Goal: Information Seeking & Learning: Learn about a topic

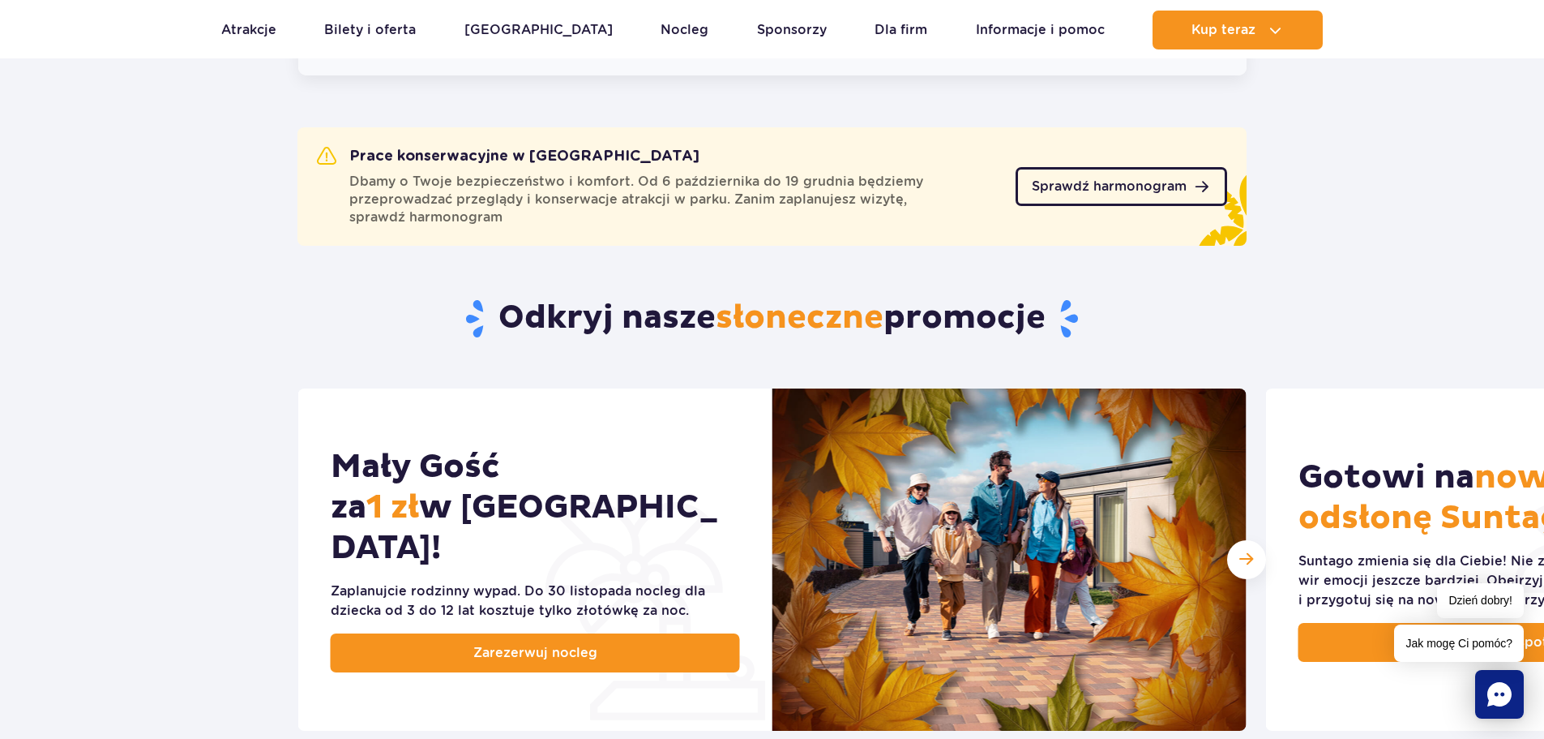
click at [1151, 195] on link "Sprawdź harmonogram" at bounding box center [1122, 186] width 212 height 39
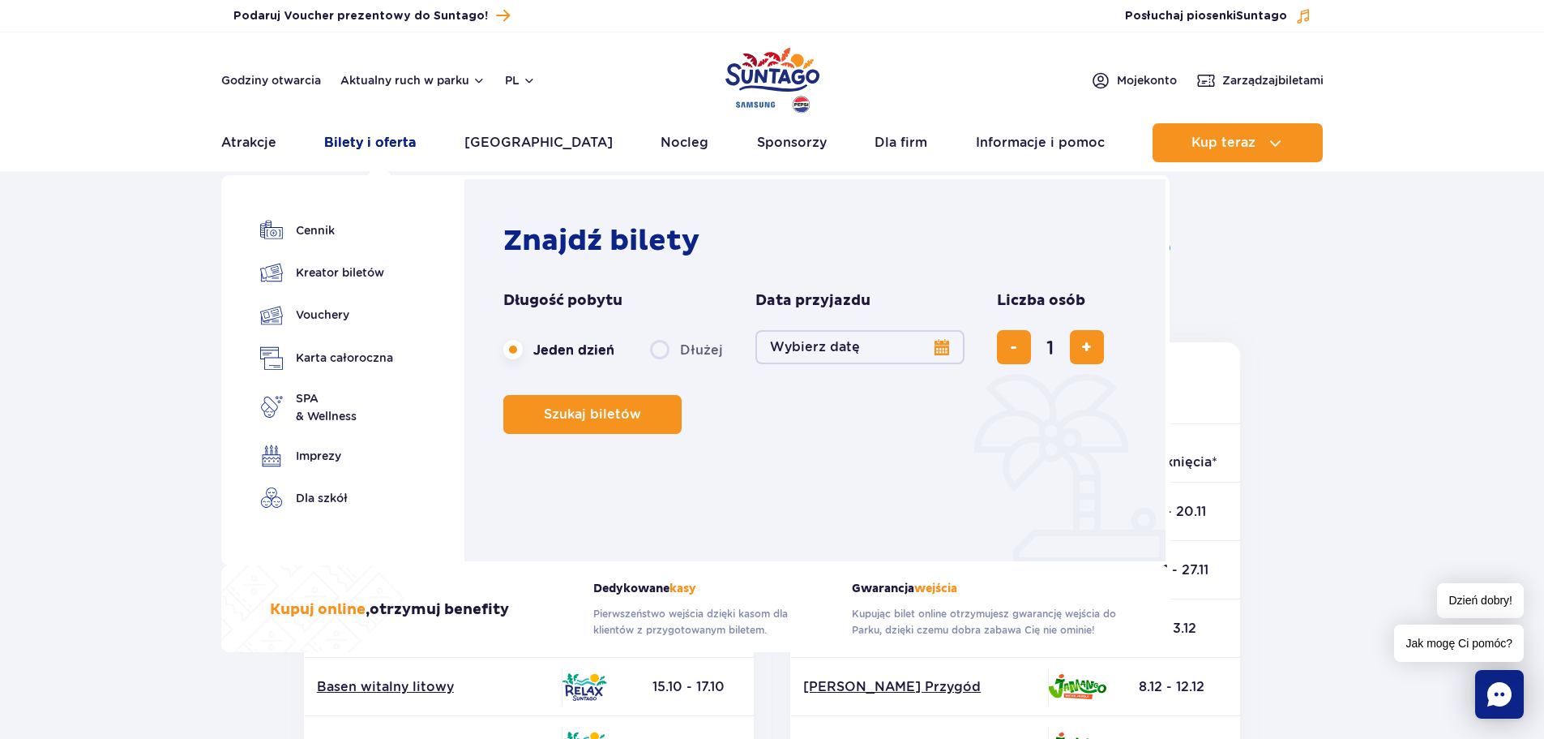
click at [352, 143] on link "Bilety i oferta" at bounding box center [370, 142] width 92 height 39
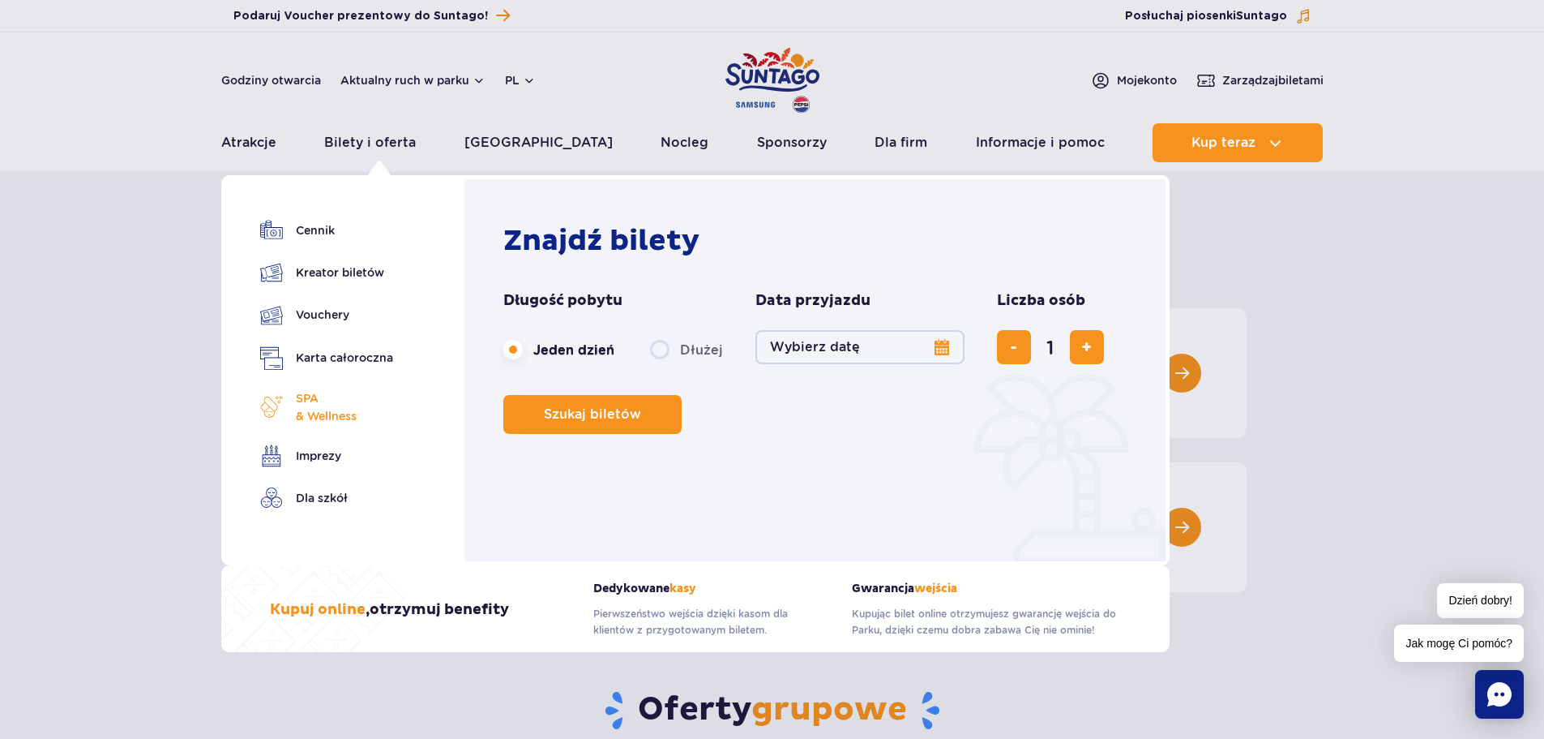
click at [325, 417] on span "SPA & Wellness" at bounding box center [326, 407] width 61 height 36
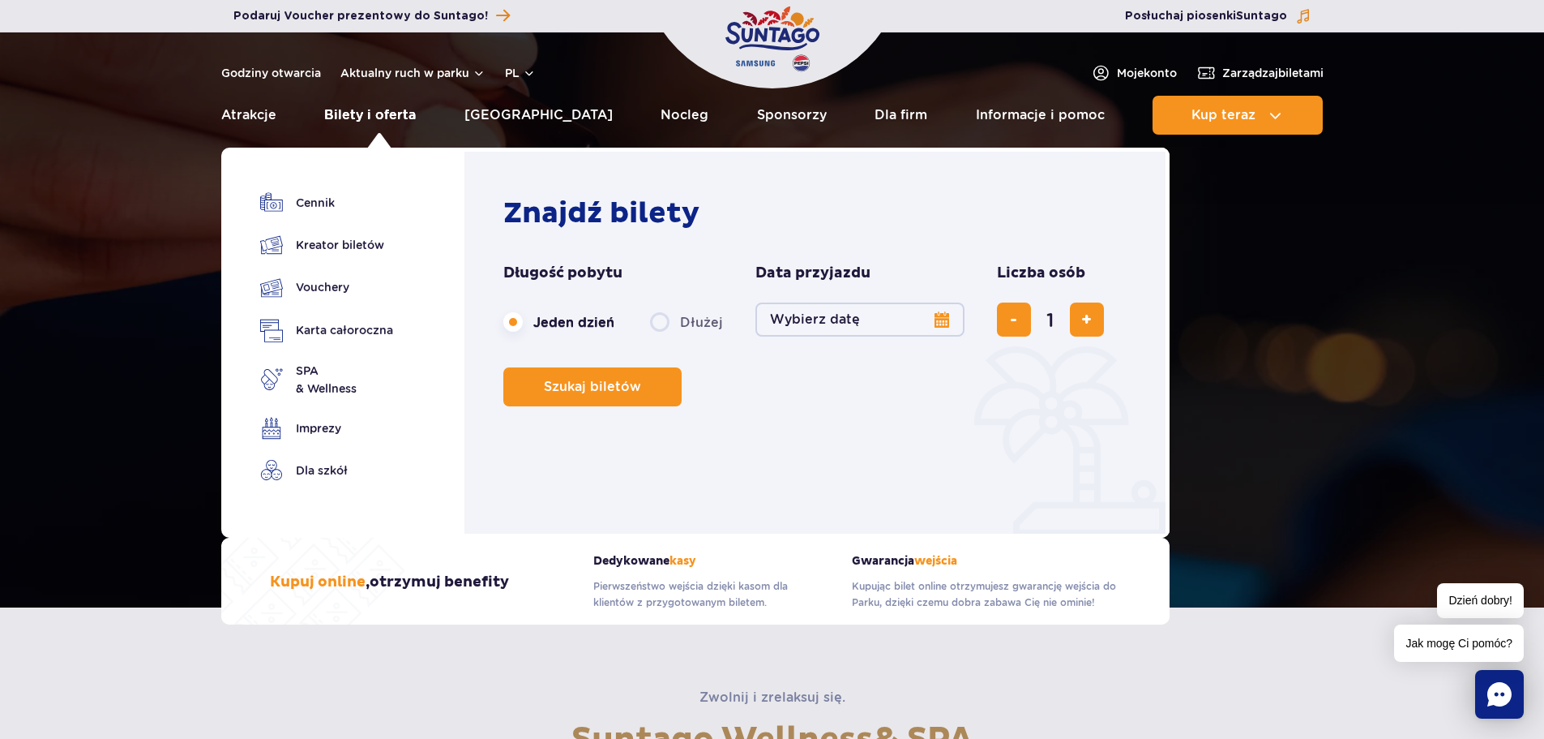
click at [380, 115] on link "Bilety i oferta" at bounding box center [370, 115] width 92 height 39
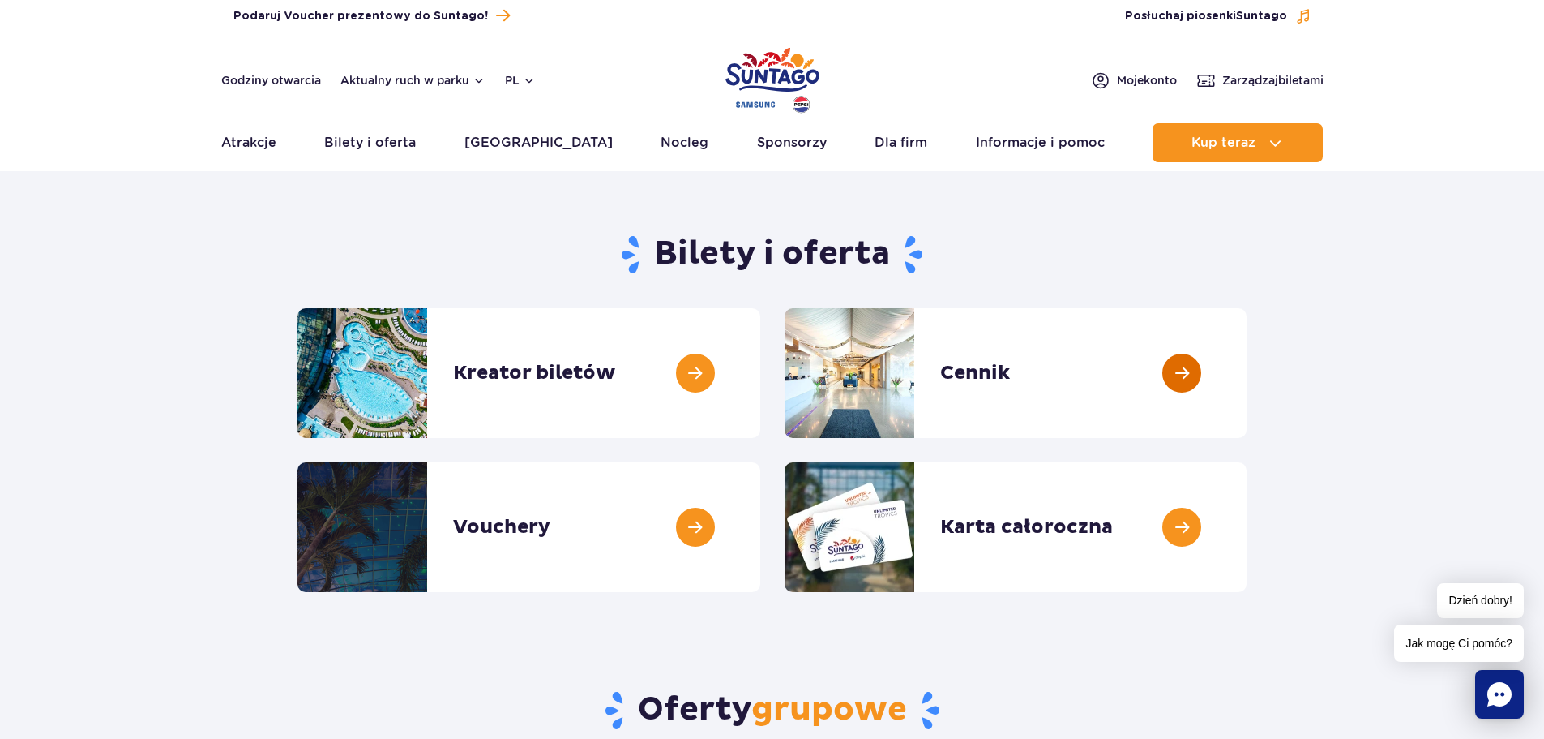
click at [1247, 383] on link at bounding box center [1247, 373] width 0 height 130
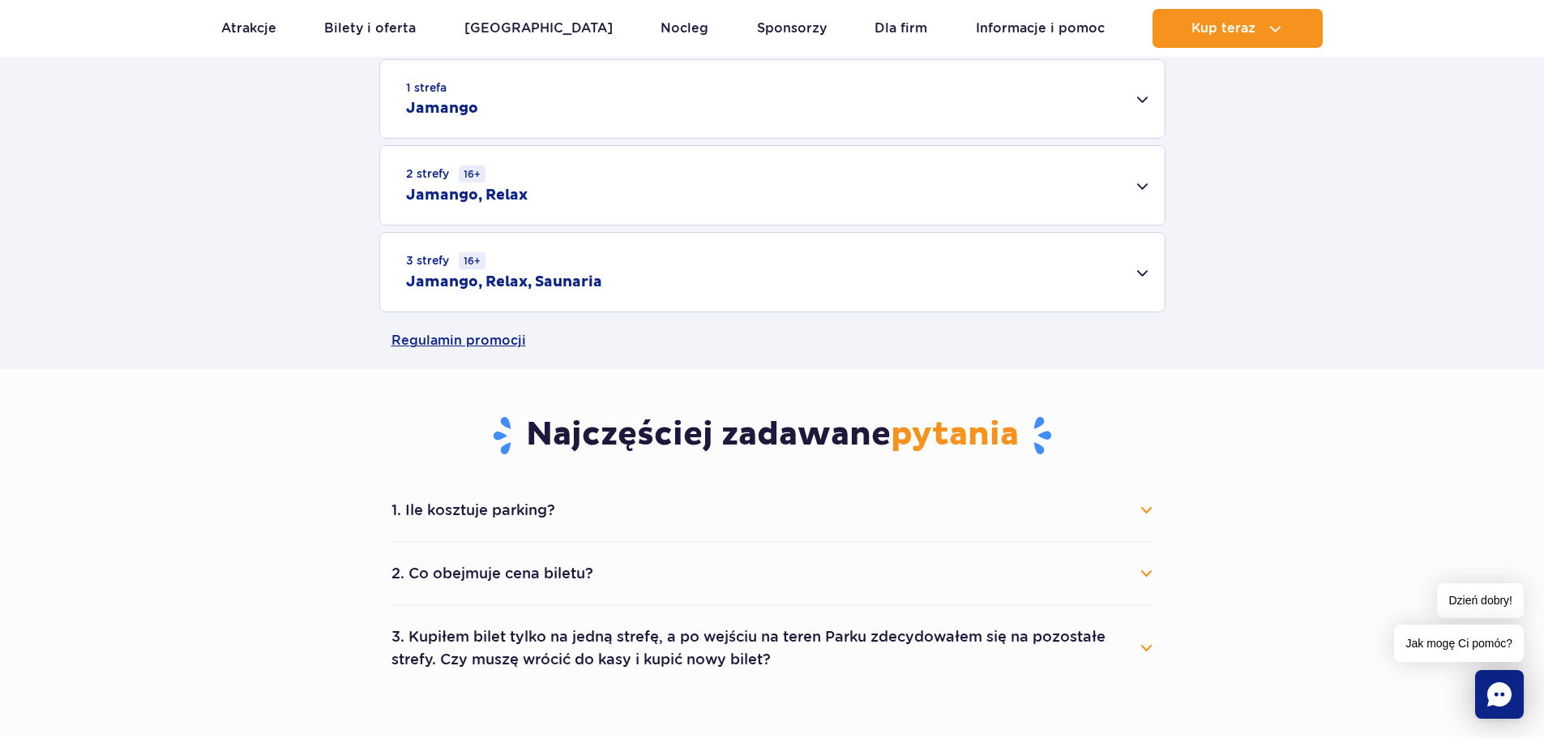
scroll to position [270, 0]
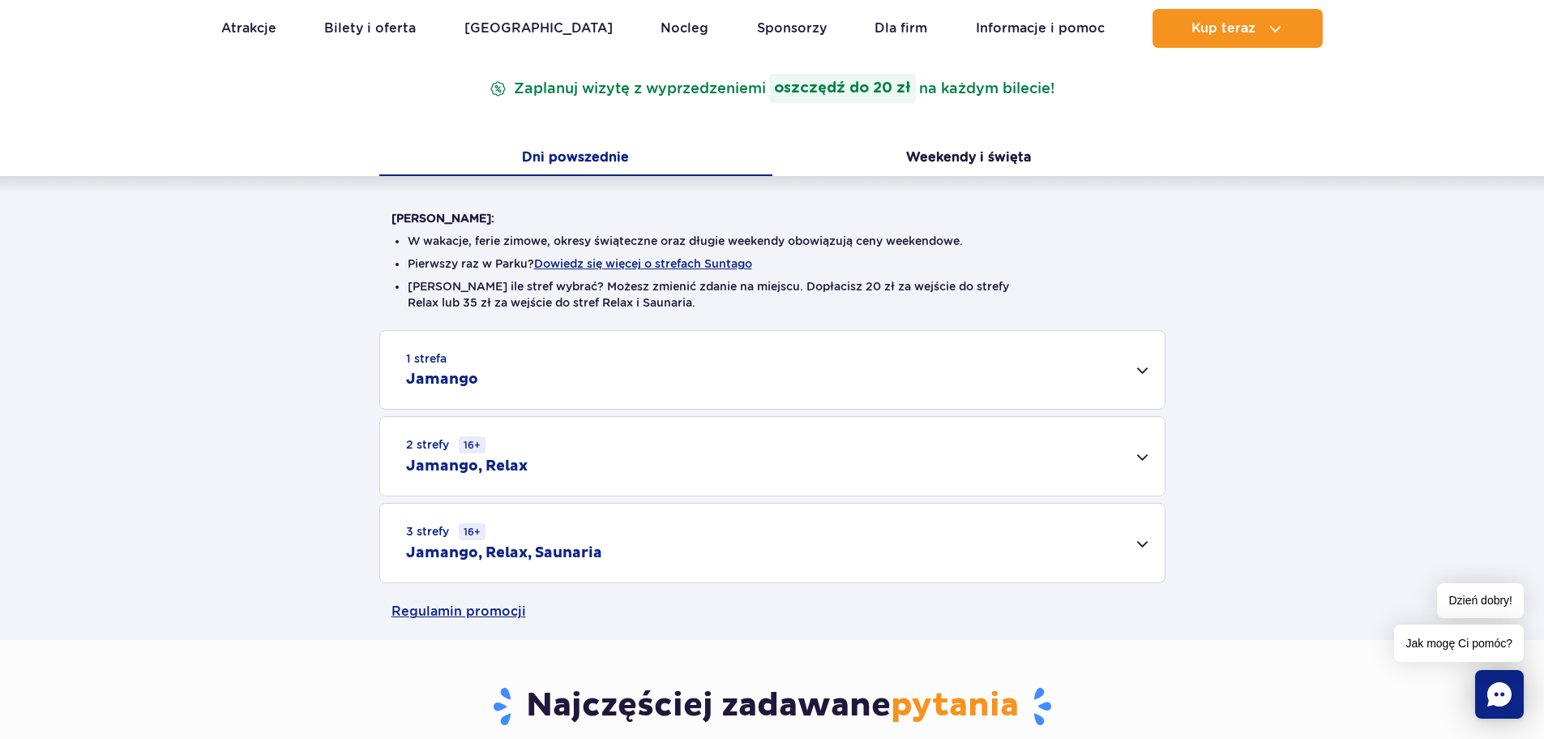
click at [1117, 542] on div "3 strefy 16+ Jamango, Relax, Saunaria" at bounding box center [772, 542] width 785 height 79
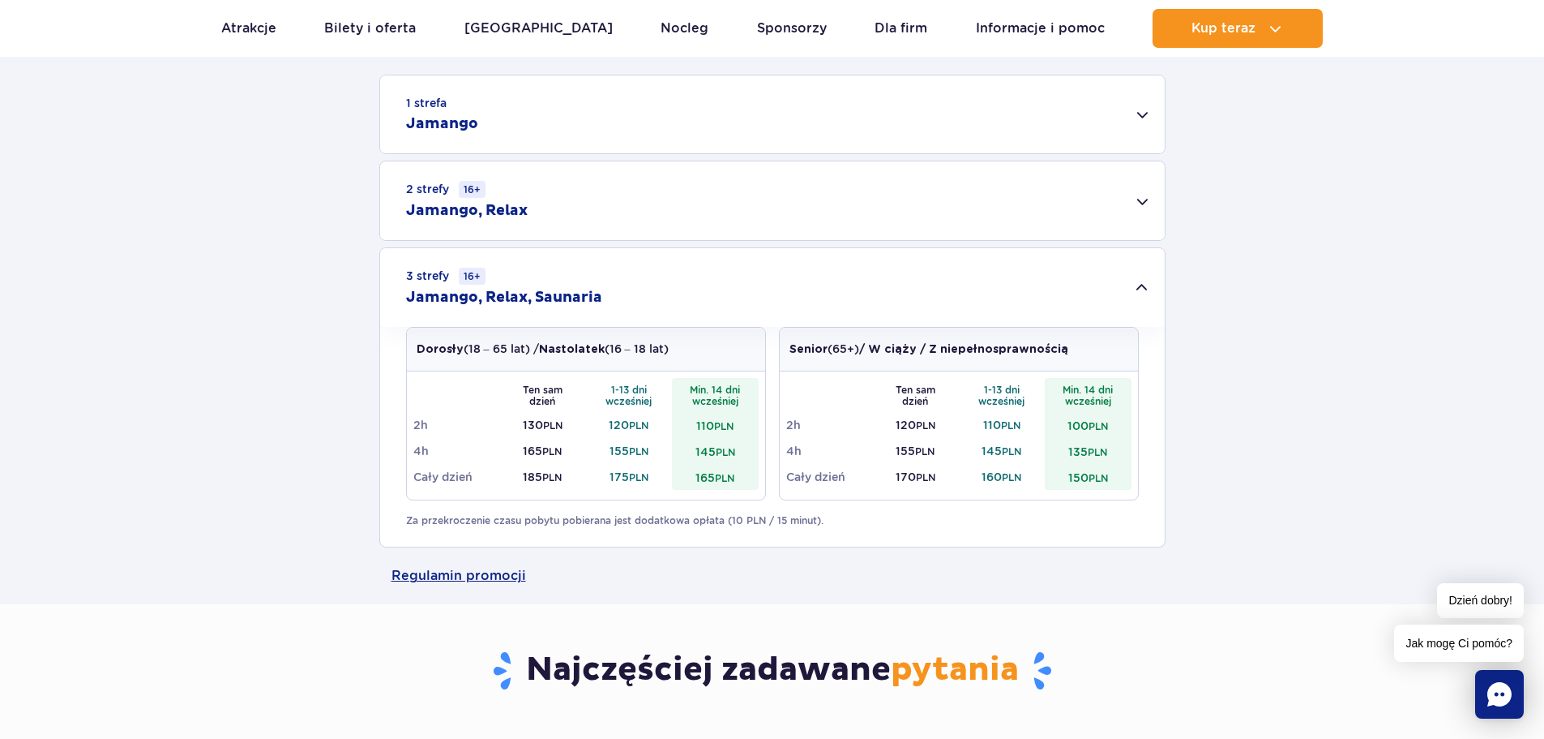
scroll to position [541, 0]
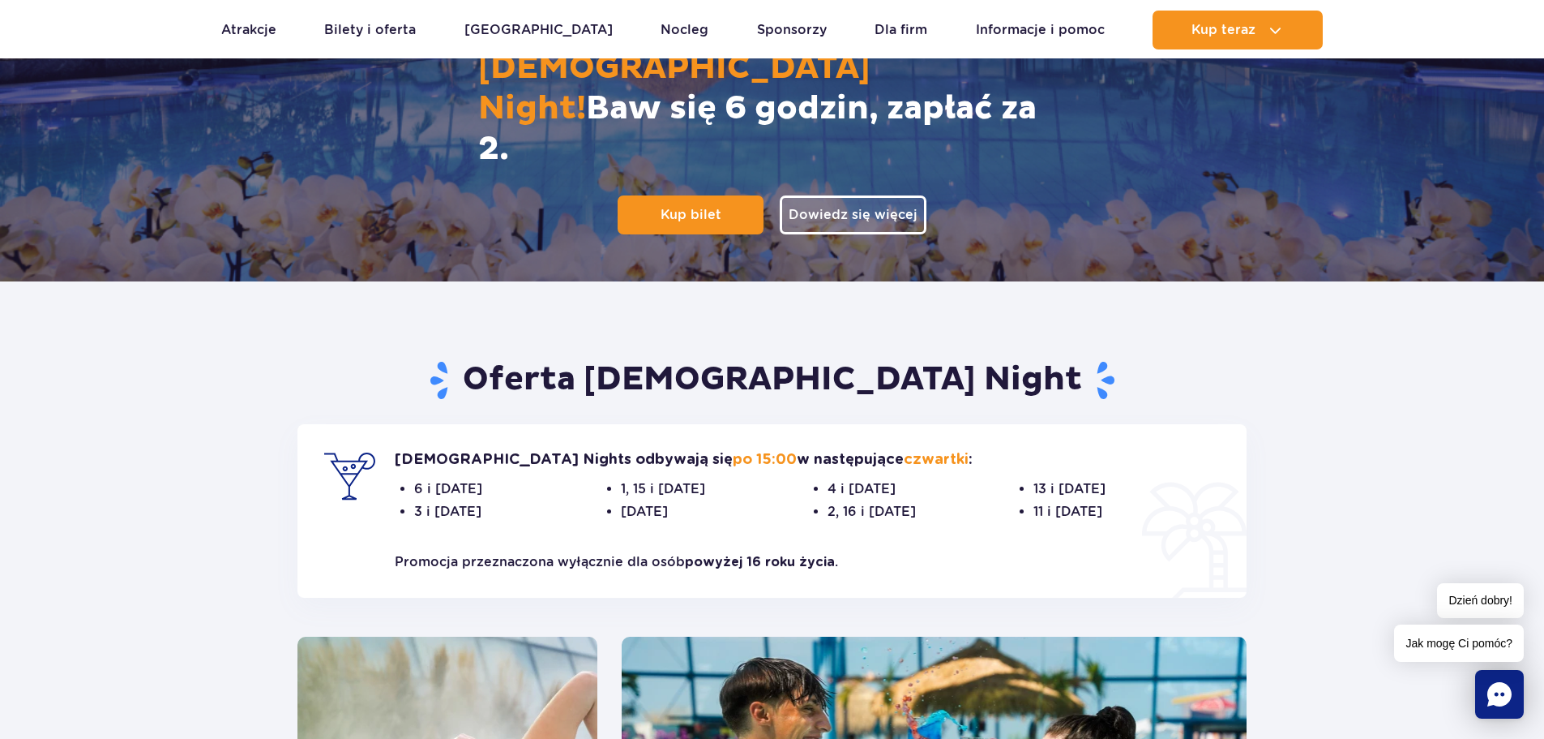
scroll to position [541, 0]
